Goal: Information Seeking & Learning: Learn about a topic

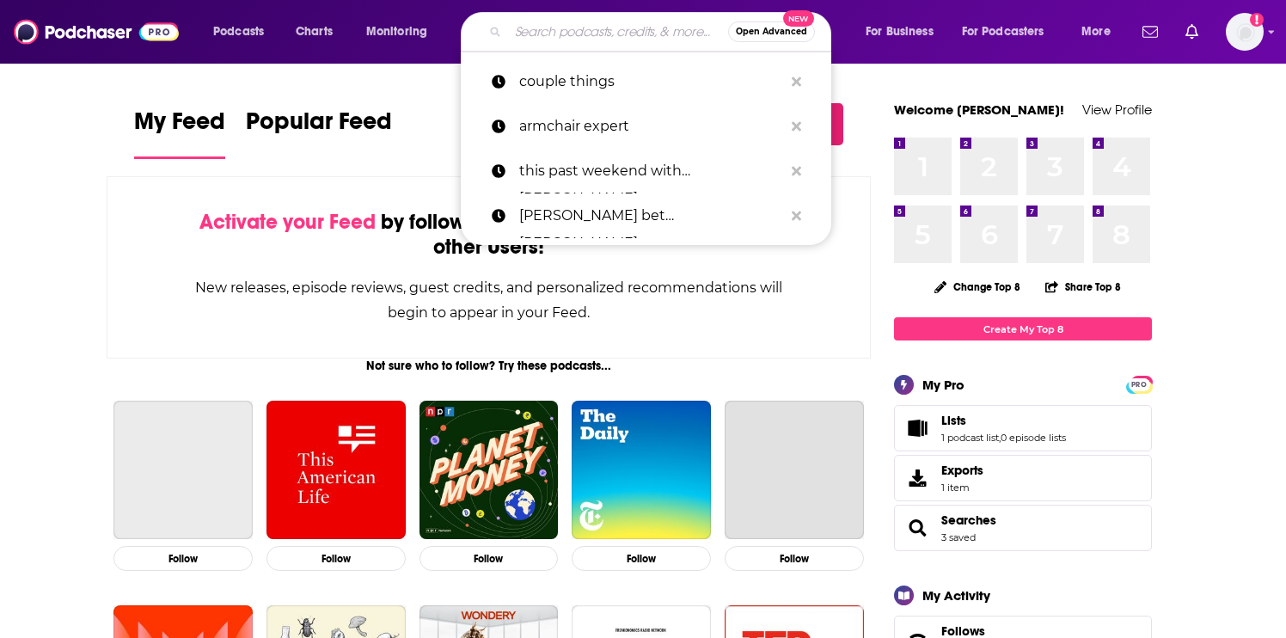
click at [557, 21] on input "Search podcasts, credits, & more..." at bounding box center [618, 32] width 220 height 28
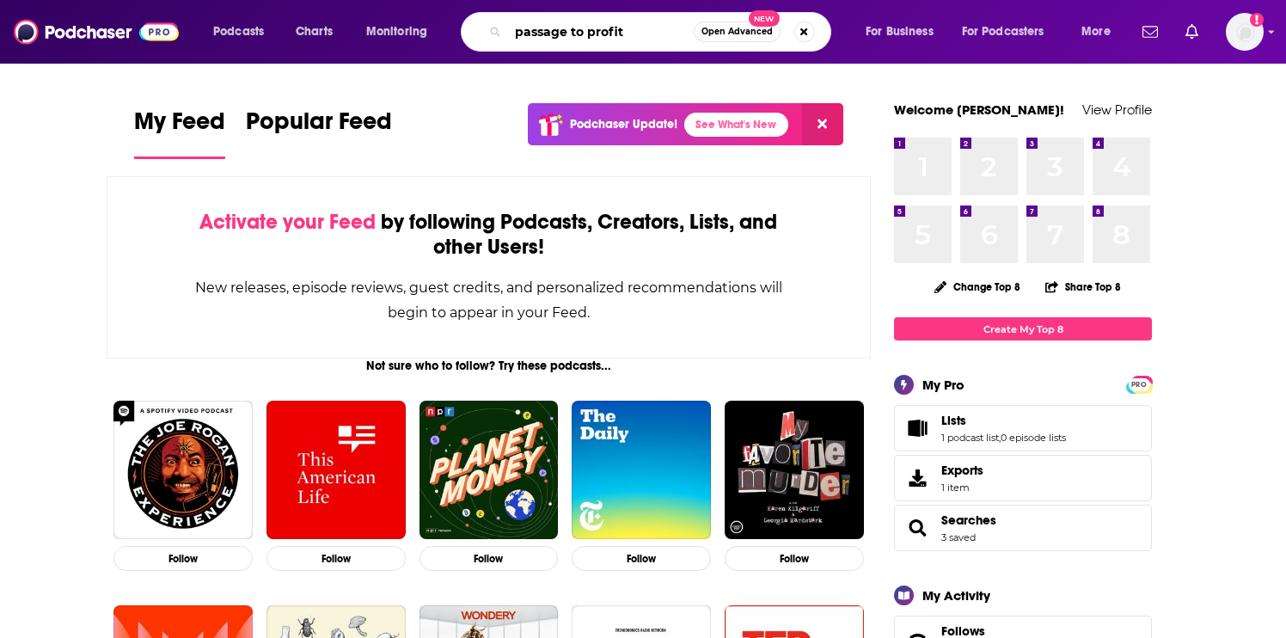
type input "passage to profit"
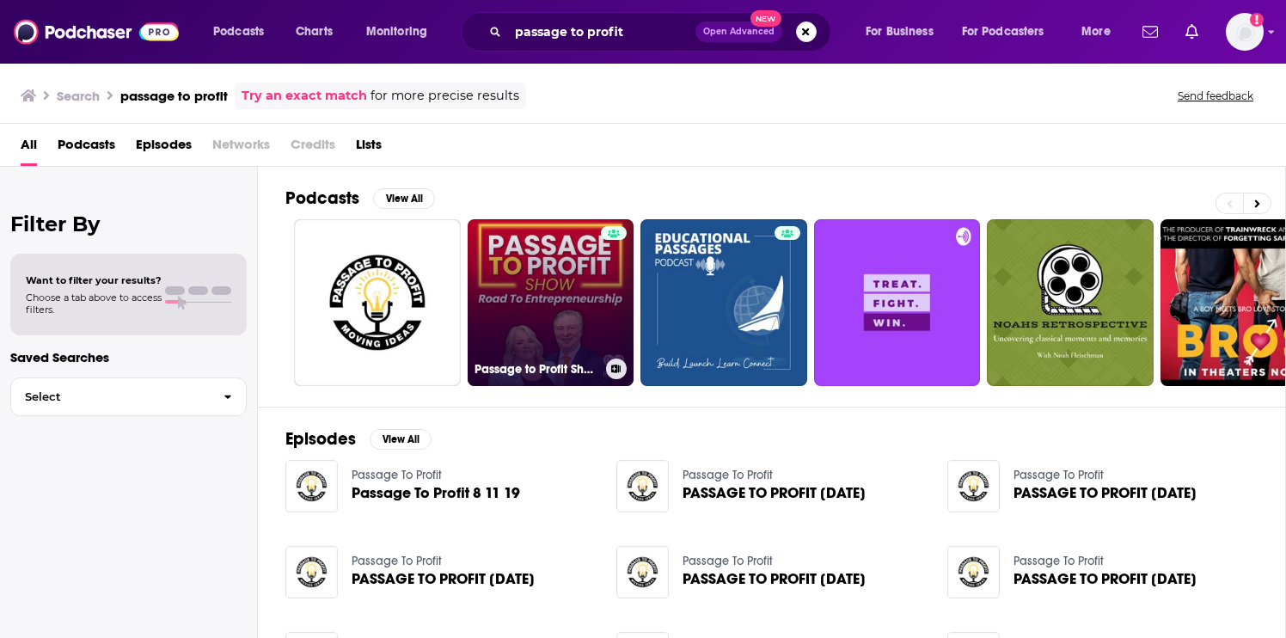
click at [591, 340] on link "Passage to Profit Show - Road to Entrepreneurship" at bounding box center [551, 302] width 167 height 167
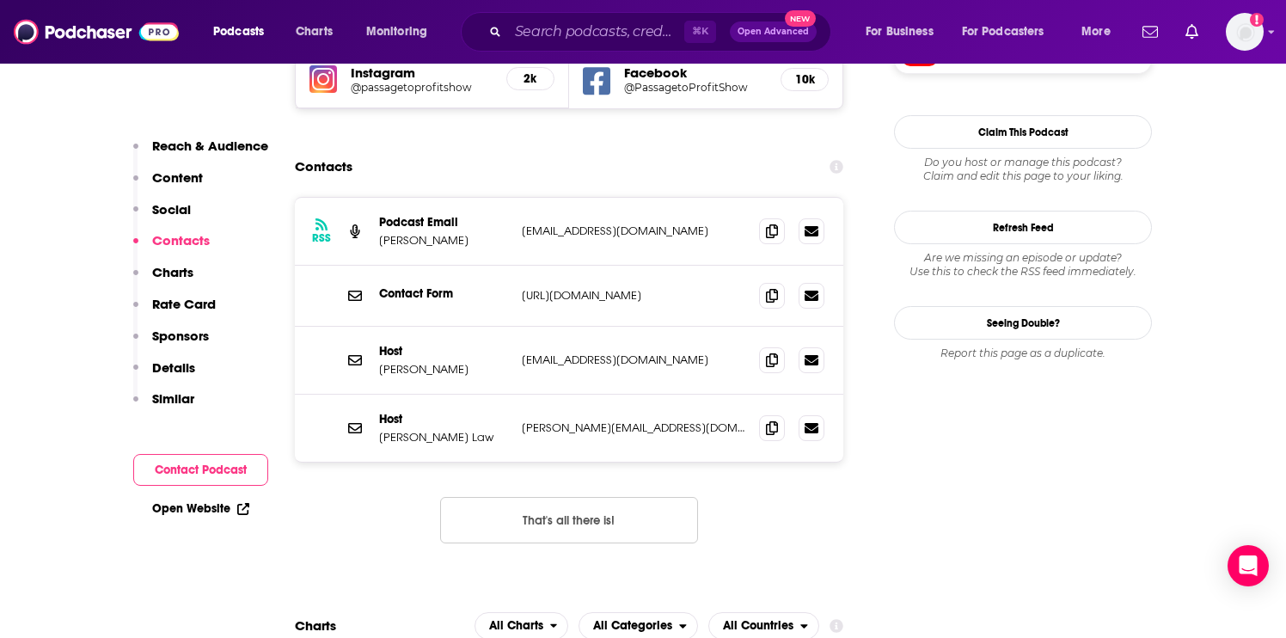
scroll to position [1687, 0]
